Goal: Task Accomplishment & Management: Manage account settings

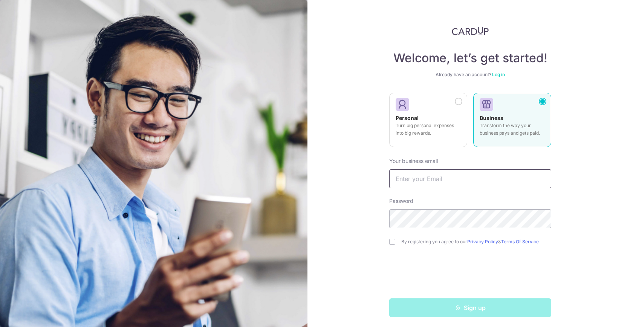
click at [403, 173] on input "text" at bounding box center [470, 178] width 162 height 19
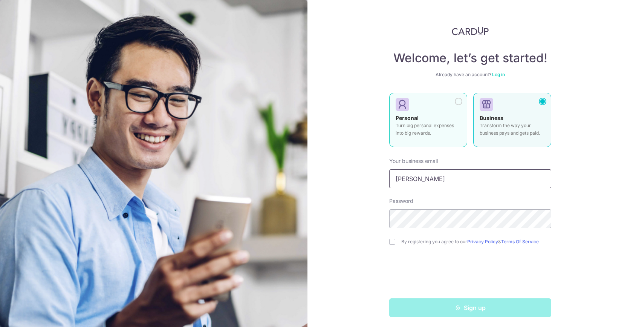
type input "rachel"
click at [434, 119] on div "Personal Turn big personal expenses into big rewards." at bounding box center [428, 127] width 65 height 26
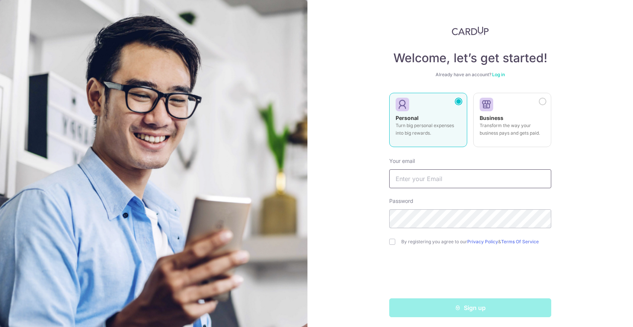
click at [422, 176] on input "text" at bounding box center [470, 178] width 162 height 19
type input "[PERSON_NAME][EMAIL_ADDRESS][DOMAIN_NAME]"
click at [421, 240] on label "By registering you agree to our Privacy Policy & Terms Of Service" at bounding box center [476, 242] width 150 height 6
click at [393, 242] on input "checkbox" at bounding box center [392, 242] width 6 height 6
checkbox input "true"
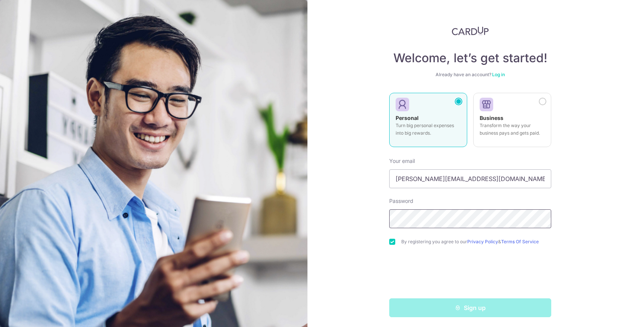
click at [358, 213] on div "Welcome, let’s get started! Already have an account? Log in Personal Turn big p…" at bounding box center [470, 163] width 326 height 327
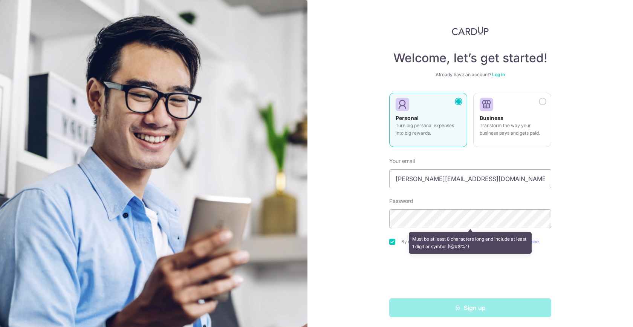
click at [352, 213] on div "Welcome, let’s get started! Already have an account? Log in Personal Turn big p…" at bounding box center [470, 163] width 326 height 327
click at [358, 220] on div "Welcome, let’s get started! Already have an account? Log in Personal Turn big p…" at bounding box center [470, 163] width 326 height 327
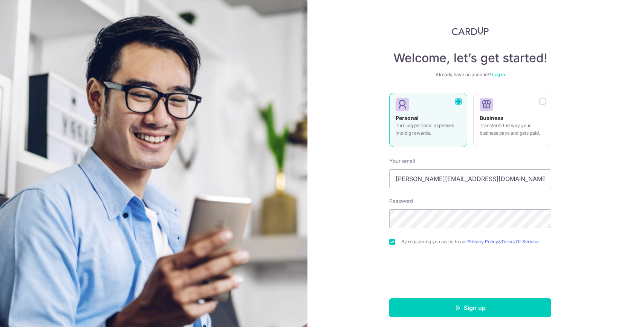
scroll to position [2, 0]
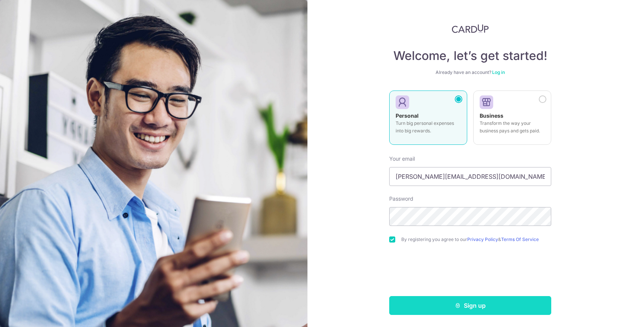
click at [462, 304] on button "Sign up" at bounding box center [470, 305] width 162 height 19
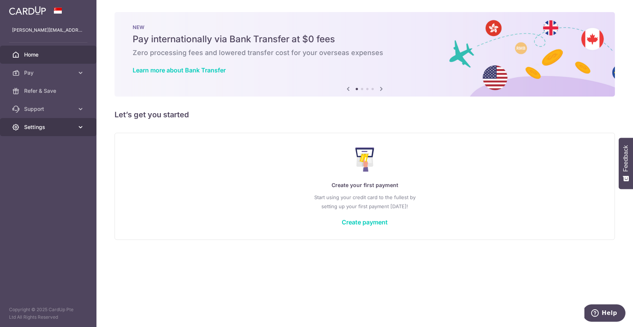
click at [38, 131] on link "Settings" at bounding box center [48, 127] width 96 height 18
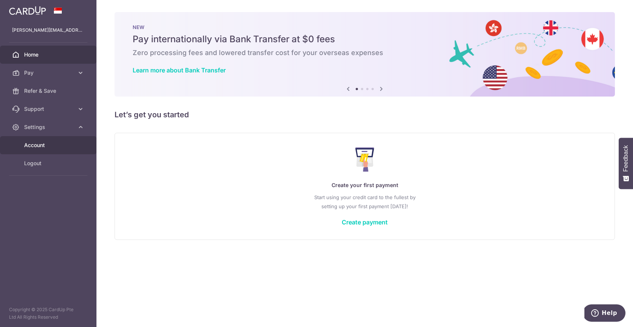
click at [39, 140] on link "Account" at bounding box center [48, 145] width 96 height 18
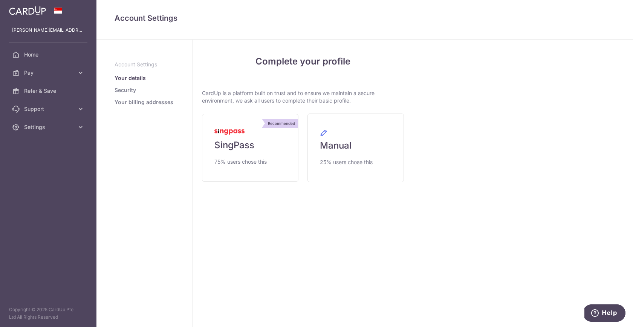
click at [133, 92] on link "Security" at bounding box center [125, 90] width 21 height 8
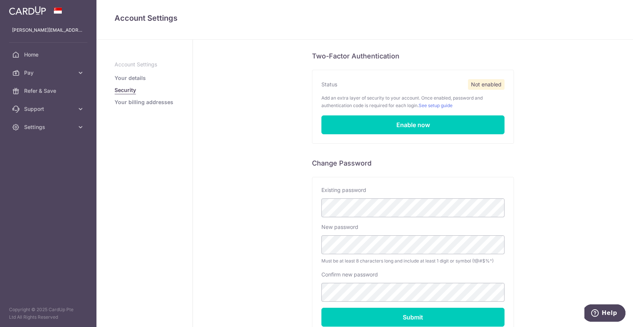
scroll to position [69, 0]
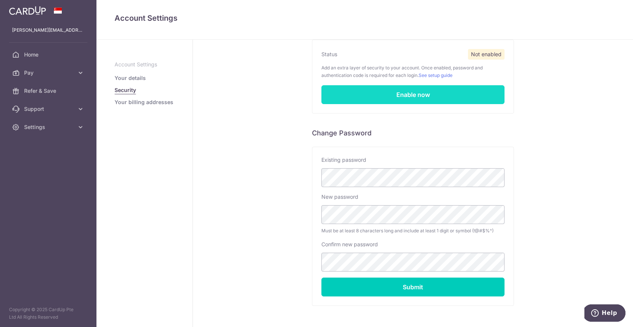
click at [382, 93] on link "Enable now" at bounding box center [412, 94] width 183 height 19
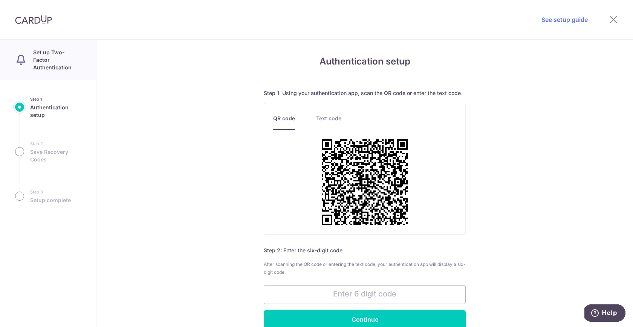
click at [322, 121] on link "Text code" at bounding box center [328, 122] width 25 height 15
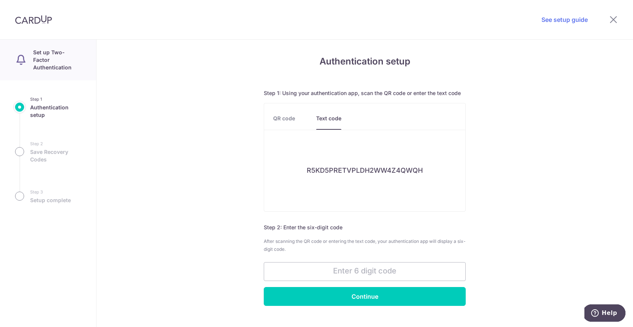
scroll to position [26, 0]
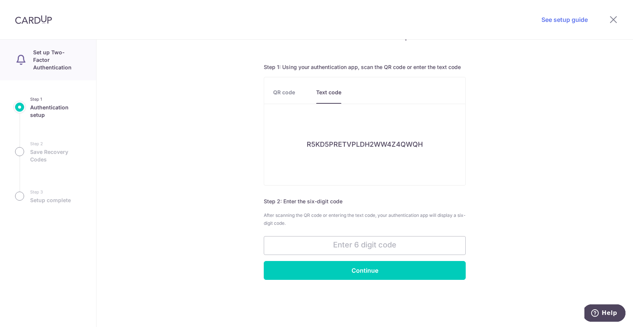
click at [278, 94] on link "QR code" at bounding box center [284, 96] width 22 height 15
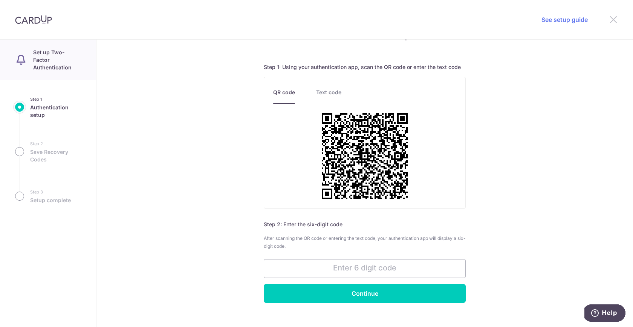
click at [613, 21] on icon at bounding box center [613, 19] width 9 height 9
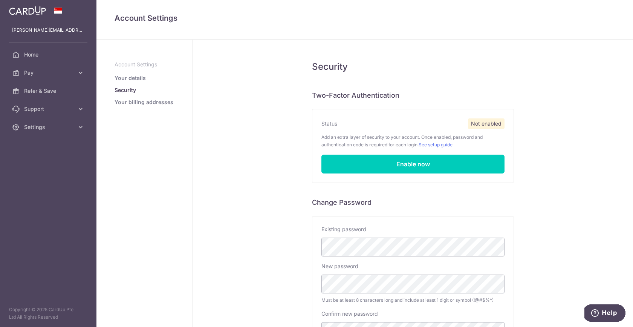
click at [155, 100] on link "Your billing addresses" at bounding box center [144, 102] width 59 height 8
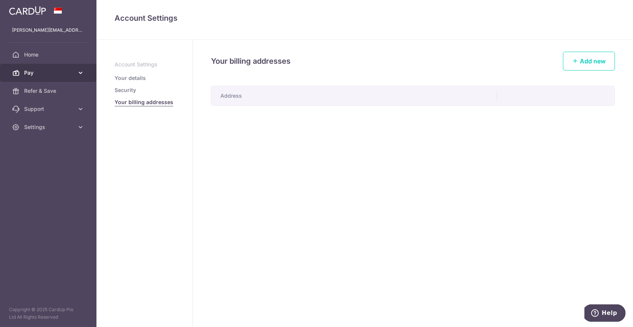
click at [66, 72] on span "Pay" at bounding box center [49, 73] width 50 height 8
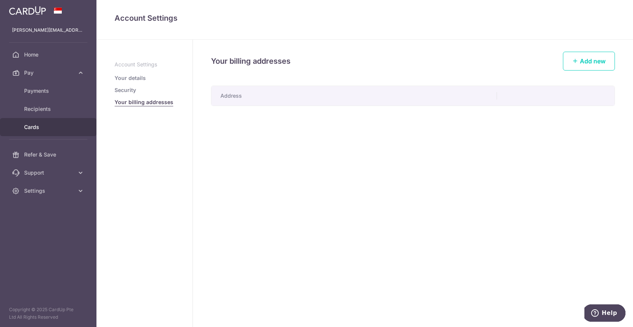
click at [42, 124] on span "Cards" at bounding box center [49, 127] width 50 height 8
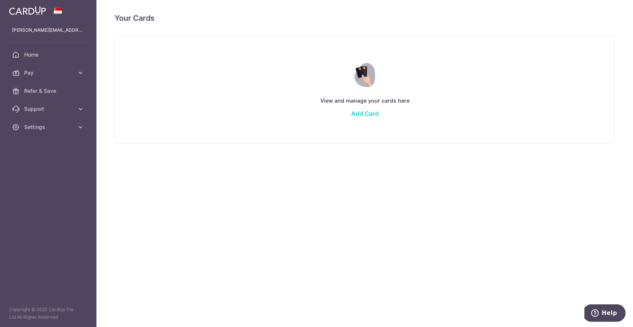
click at [366, 116] on link "Add Card" at bounding box center [365, 114] width 28 height 8
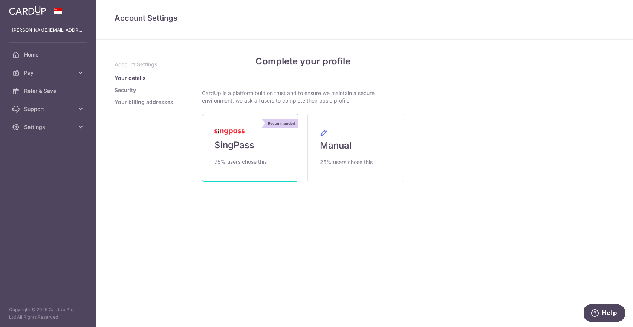
click at [254, 147] on span "SingPass" at bounding box center [234, 145] width 40 height 12
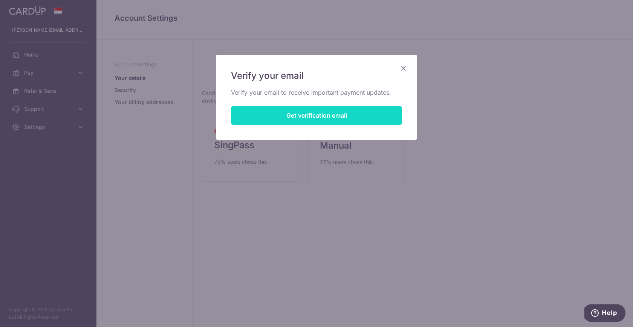
click at [286, 110] on button "Get verification email" at bounding box center [316, 115] width 171 height 19
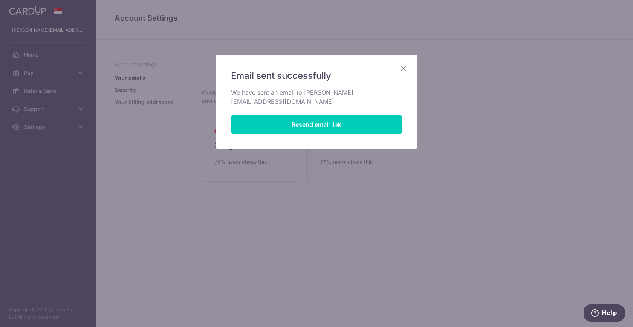
click at [402, 64] on icon "Close" at bounding box center [403, 67] width 9 height 9
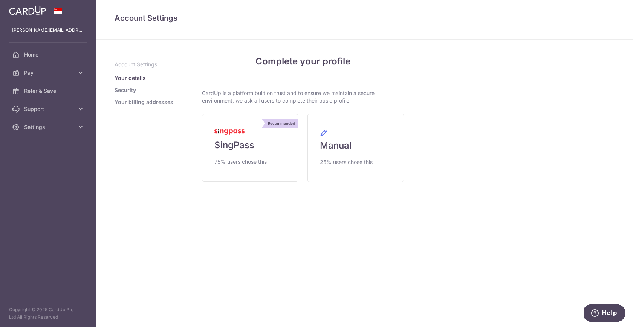
click at [452, 135] on div "My Details Please provide your full name as per your NRIC/ FIN for verification…" at bounding box center [523, 183] width 220 height 287
